Goal: Navigation & Orientation: Find specific page/section

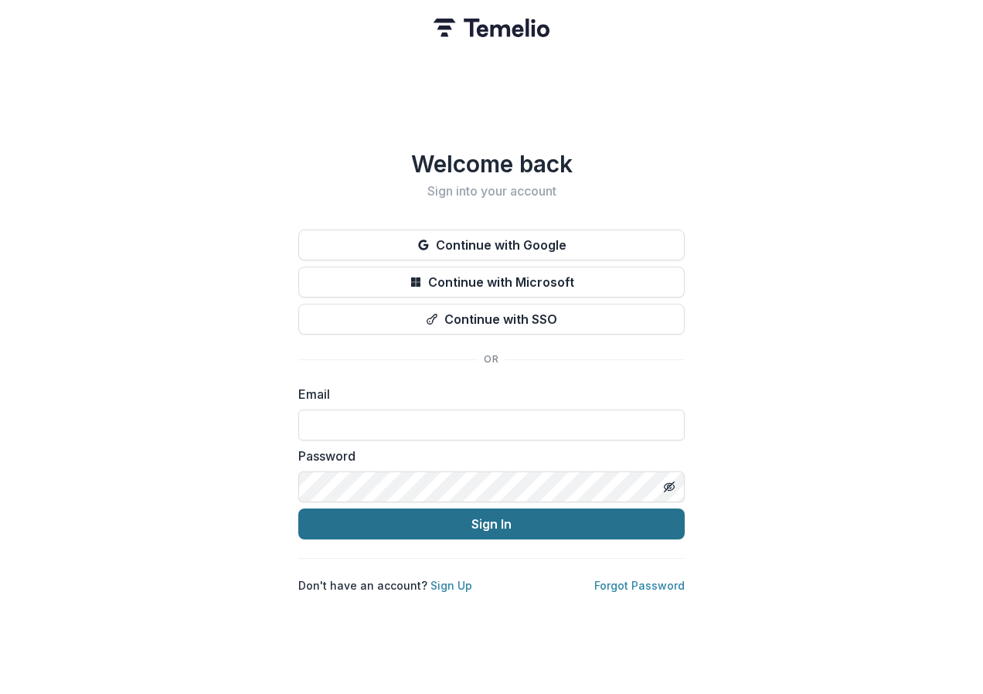
type input "**********"
click at [511, 518] on button "Sign In" at bounding box center [491, 524] width 387 height 31
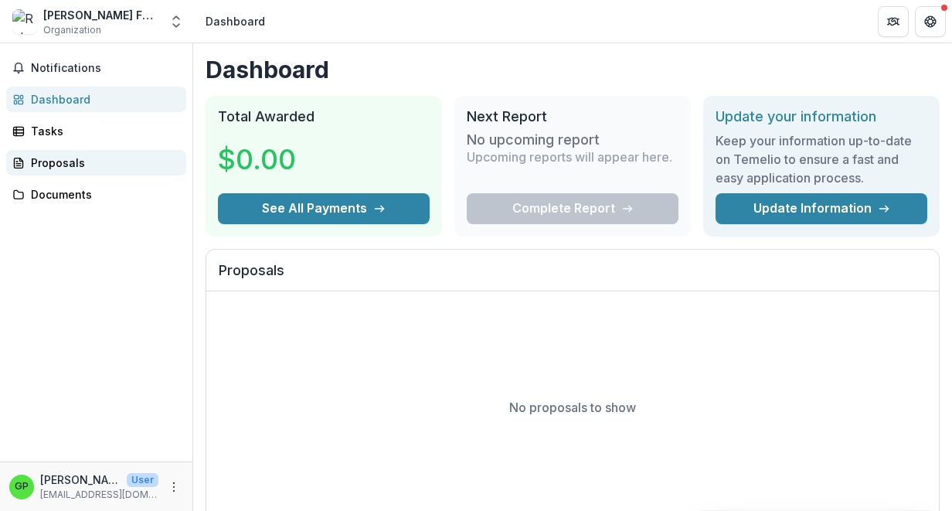
click at [48, 160] on div "Proposals" at bounding box center [102, 163] width 143 height 16
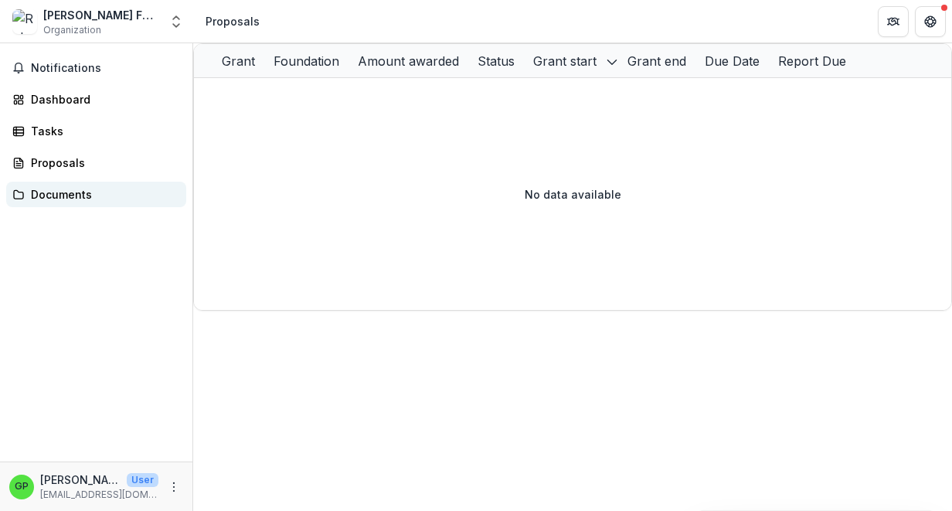
click at [42, 193] on div "Documents" at bounding box center [102, 194] width 143 height 16
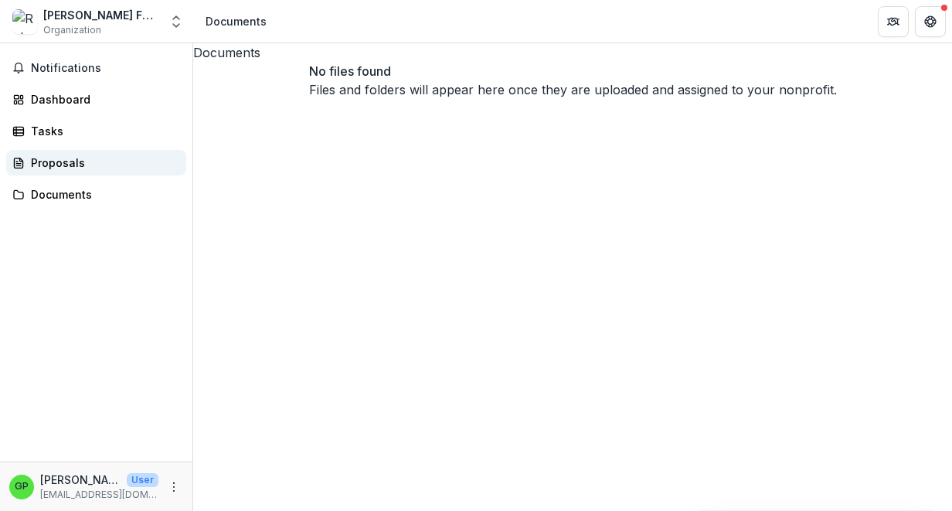
click at [49, 161] on div "Proposals" at bounding box center [102, 163] width 143 height 16
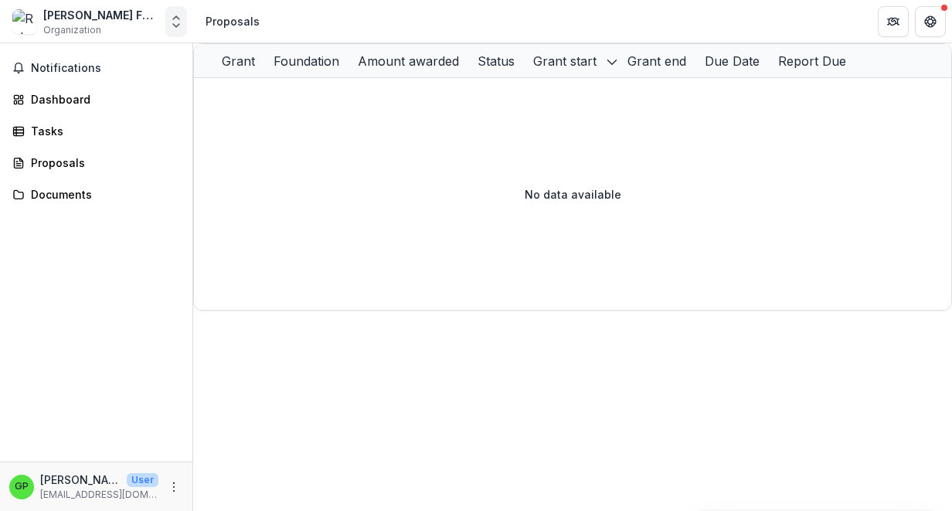
click at [175, 26] on polyline "Open entity switcher" at bounding box center [176, 25] width 6 height 3
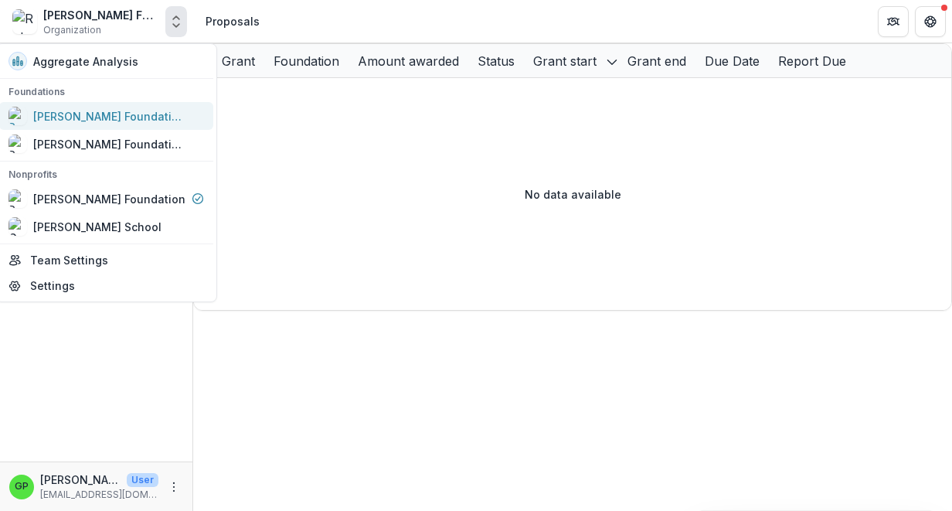
click at [131, 116] on div "Robert W Plaster Foundation Workflow Sandbox" at bounding box center [110, 116] width 155 height 16
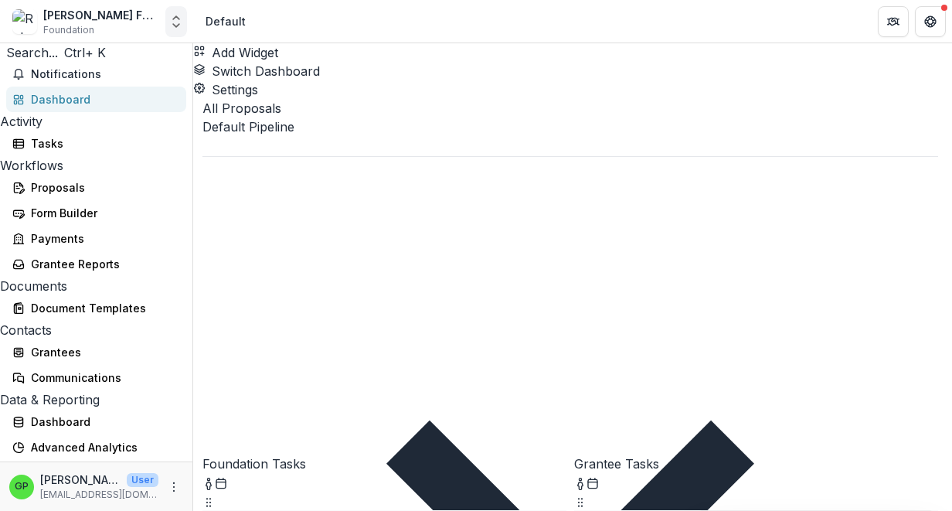
click at [171, 21] on icon "Open entity switcher" at bounding box center [176, 21] width 15 height 15
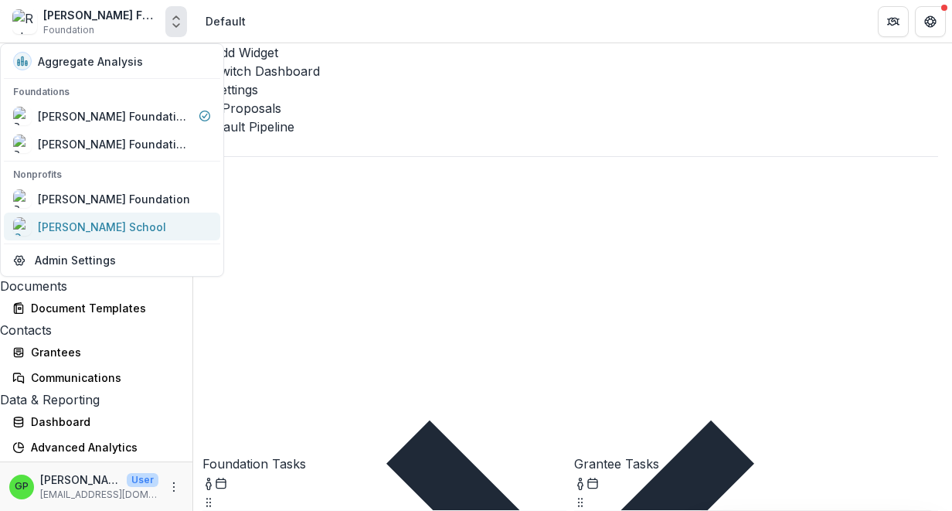
click at [99, 222] on div "Greta Patten School" at bounding box center [102, 227] width 128 height 16
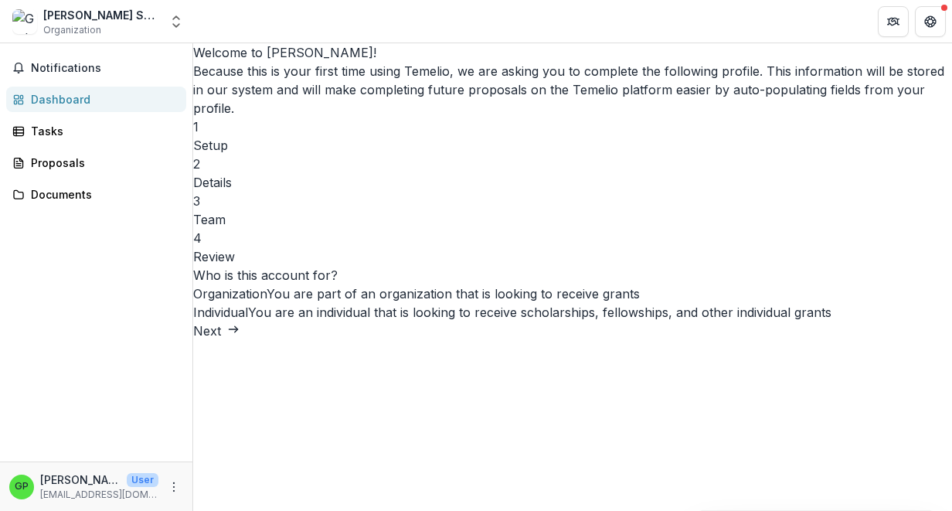
click at [240, 340] on button "Next" at bounding box center [216, 331] width 46 height 19
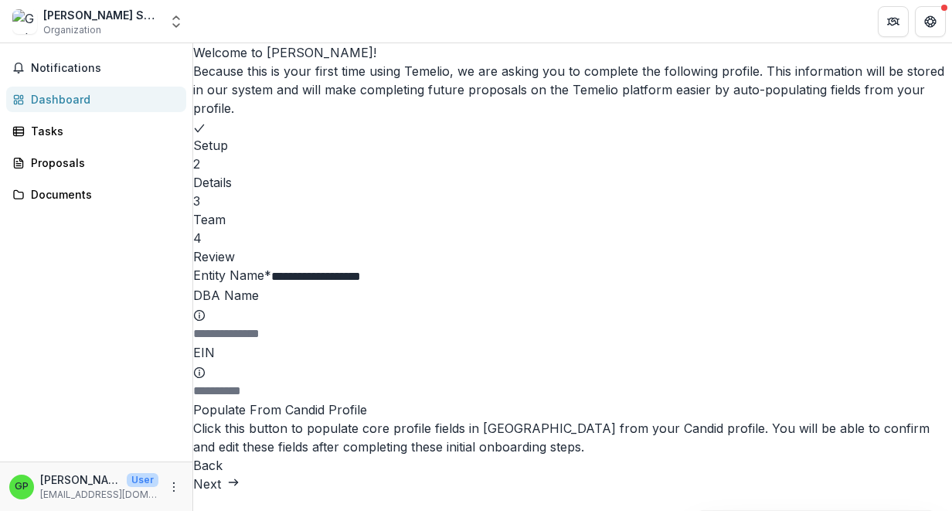
scroll to position [128, 0]
click at [240, 475] on button "Next" at bounding box center [216, 484] width 46 height 19
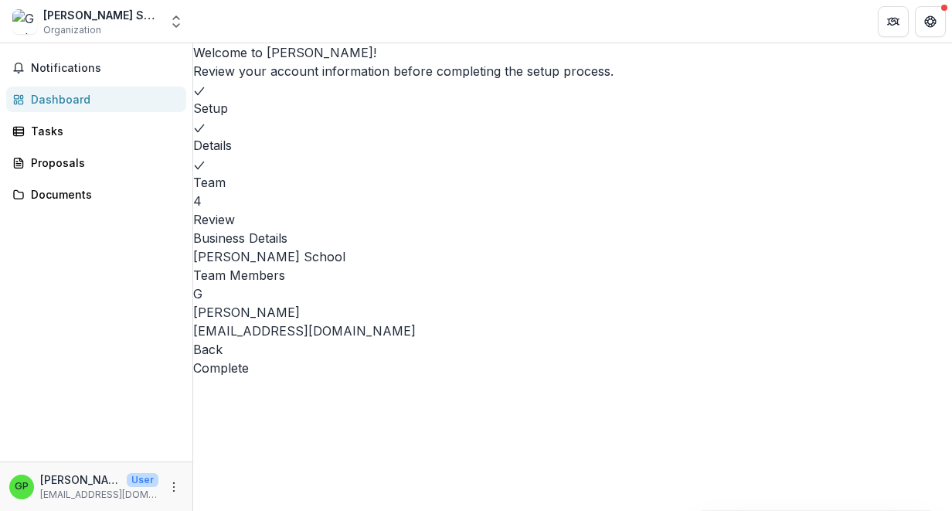
click at [790, 377] on div "Welcome to Temelio! Review your account information before completing the setup…" at bounding box center [572, 210] width 759 height 334
click at [249, 377] on button "Complete" at bounding box center [221, 368] width 56 height 19
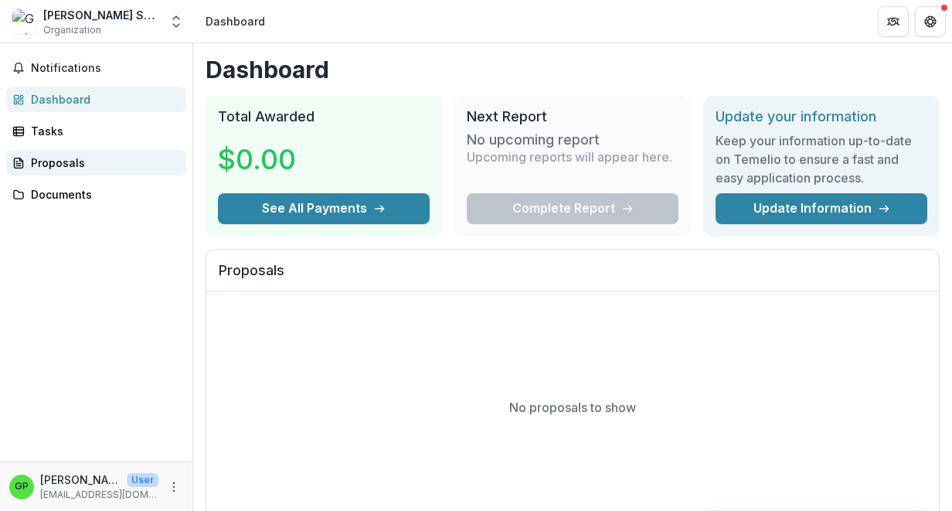
click at [70, 166] on div "Proposals" at bounding box center [102, 163] width 143 height 16
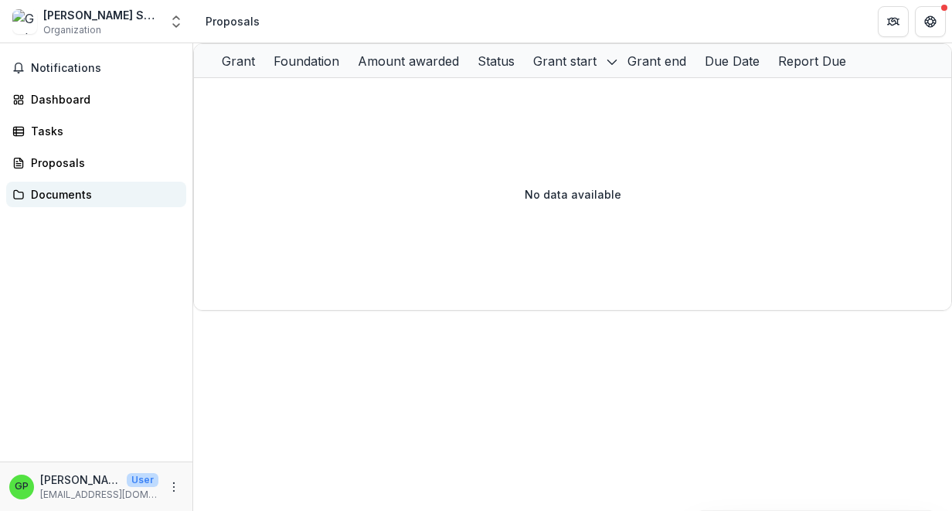
click at [90, 192] on div "Documents" at bounding box center [102, 194] width 143 height 16
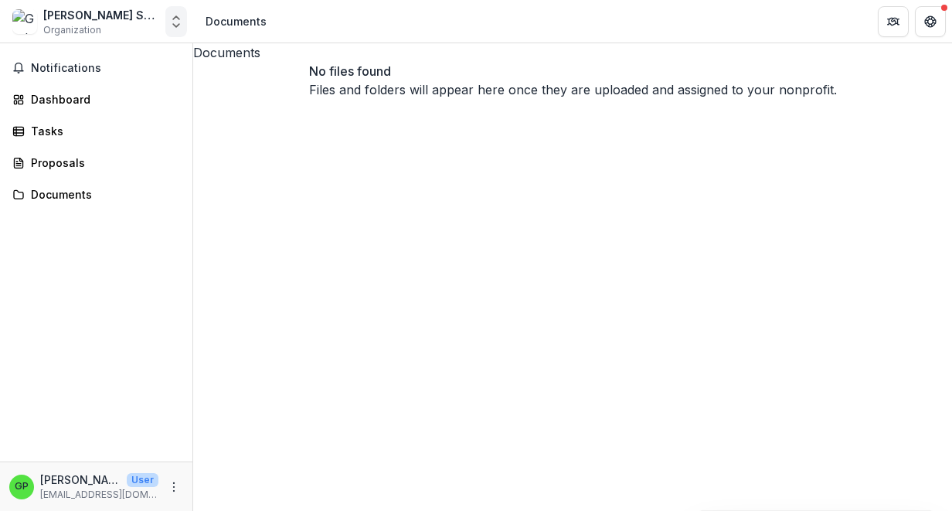
click at [174, 28] on icon "Open entity switcher" at bounding box center [176, 21] width 15 height 15
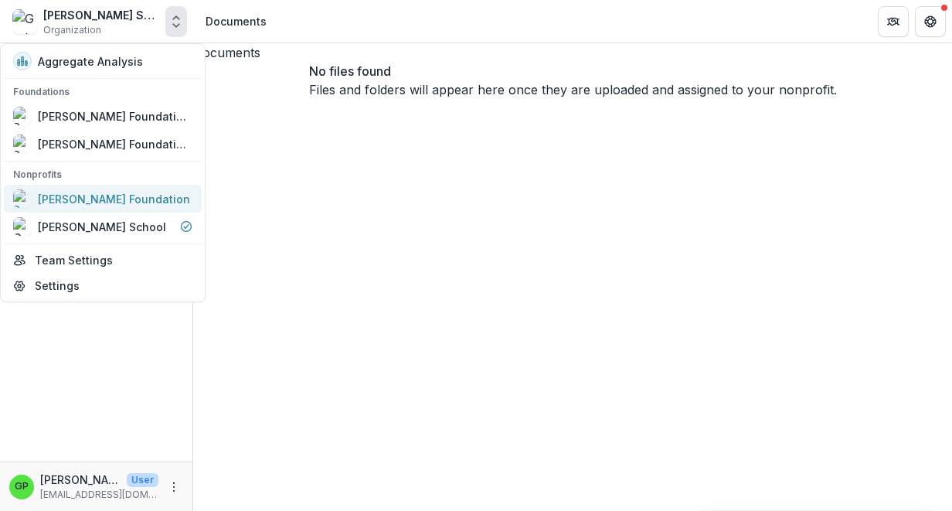
click at [80, 196] on div "Robert W Plaster Foundation" at bounding box center [114, 199] width 152 height 16
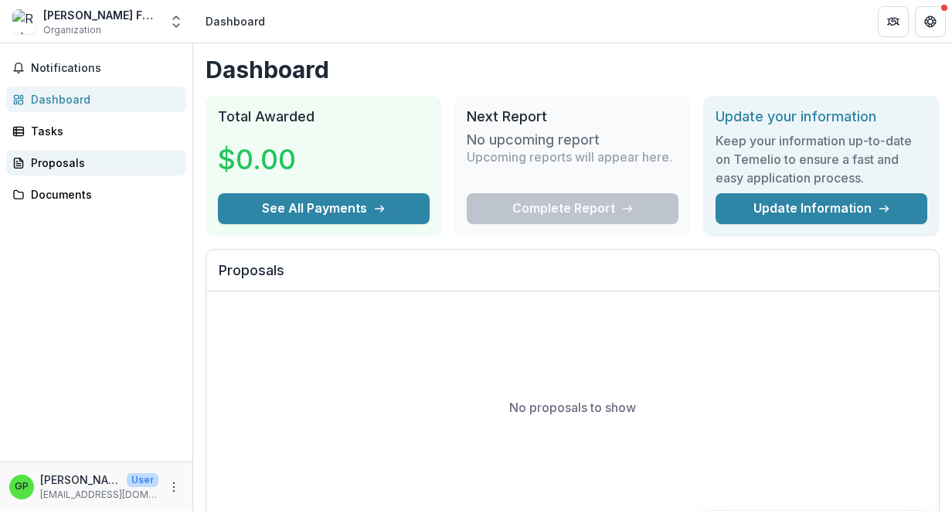
click at [66, 162] on div "Proposals" at bounding box center [102, 163] width 143 height 16
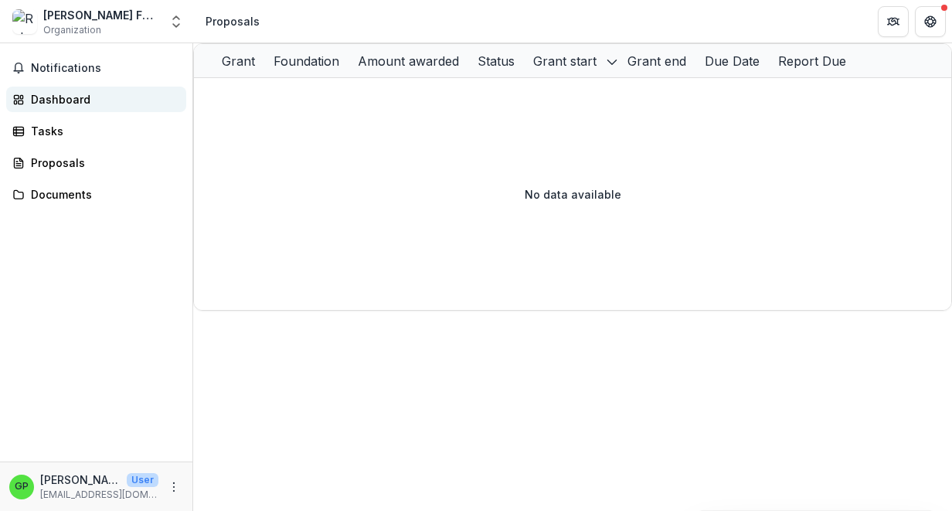
click at [56, 95] on div "Dashboard" at bounding box center [102, 99] width 143 height 16
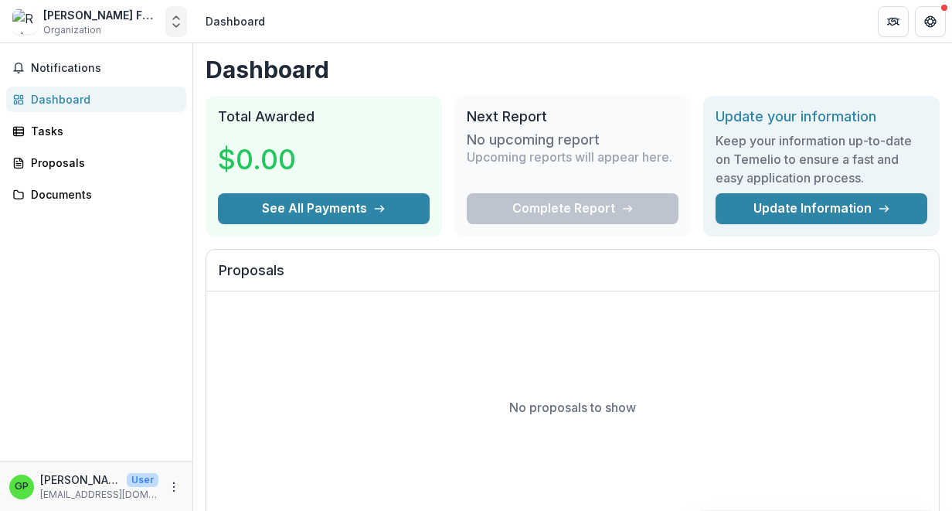
click at [182, 22] on icon "Open entity switcher" at bounding box center [176, 21] width 15 height 15
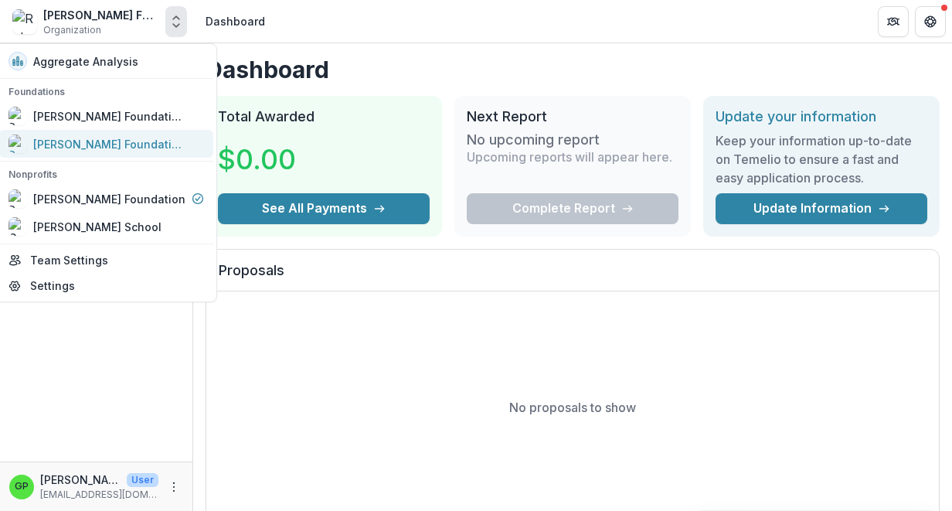
click at [27, 140] on img at bounding box center [18, 144] width 19 height 19
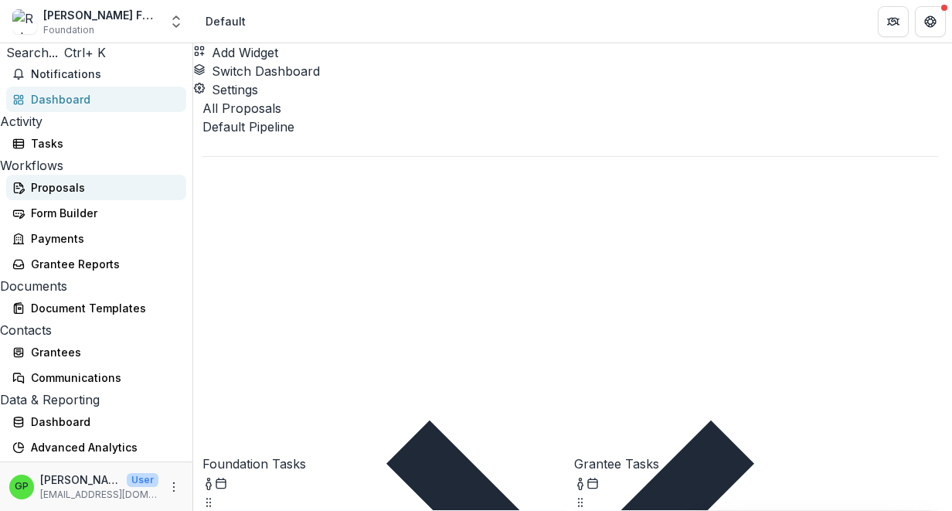
click at [41, 196] on div "Proposals" at bounding box center [102, 187] width 143 height 16
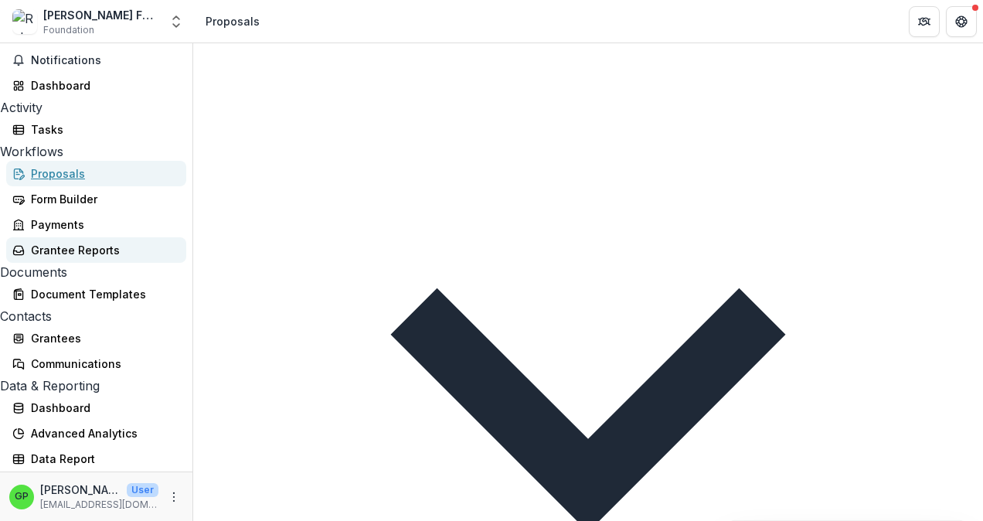
scroll to position [162, 0]
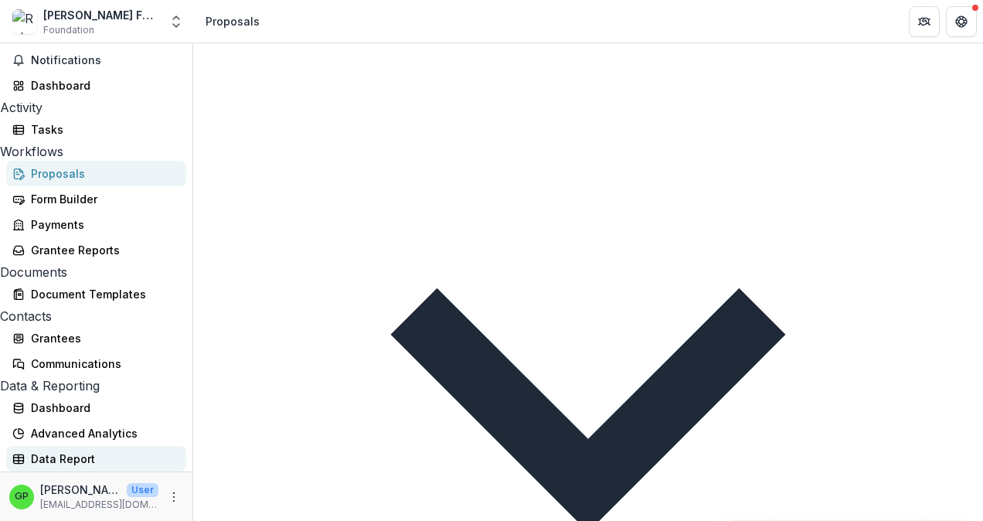
click at [62, 454] on div "Data Report" at bounding box center [102, 459] width 143 height 16
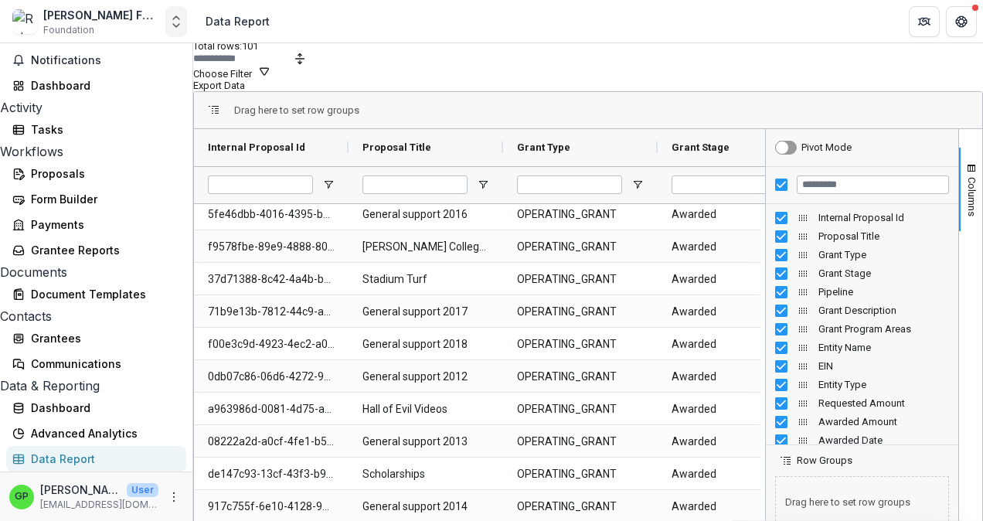
click at [179, 27] on icon "Open entity switcher" at bounding box center [176, 21] width 15 height 15
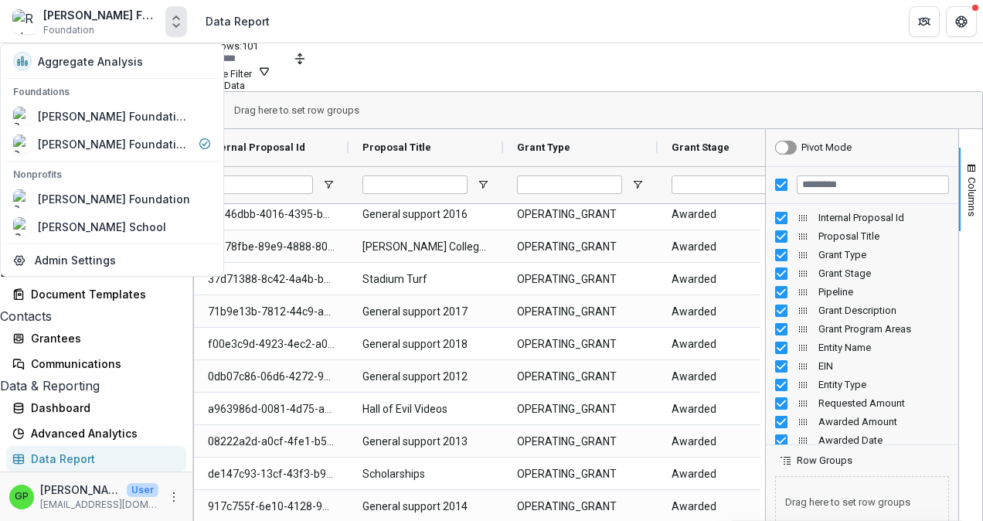
click at [179, 27] on icon "Open entity switcher" at bounding box center [176, 21] width 15 height 15
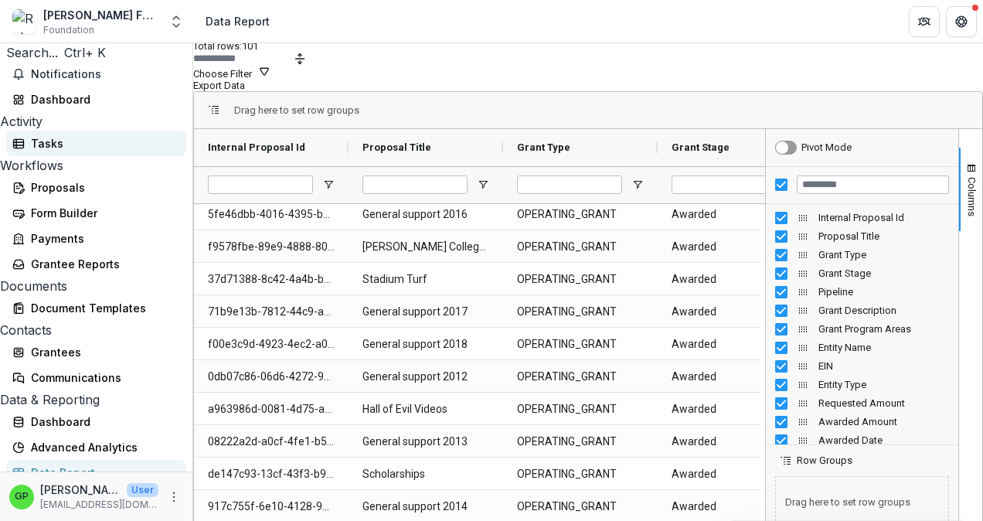
click at [43, 152] on div "Tasks" at bounding box center [102, 143] width 143 height 16
